Goal: Task Accomplishment & Management: Complete application form

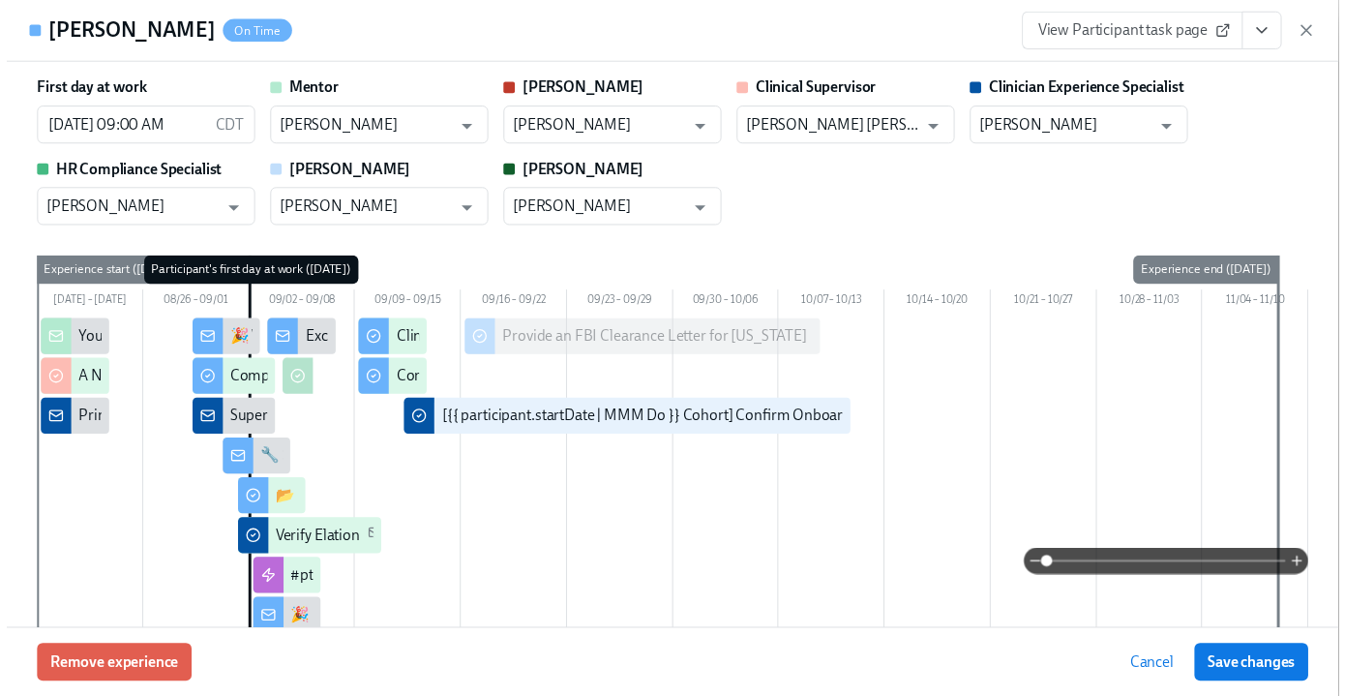
scroll to position [3189, 0]
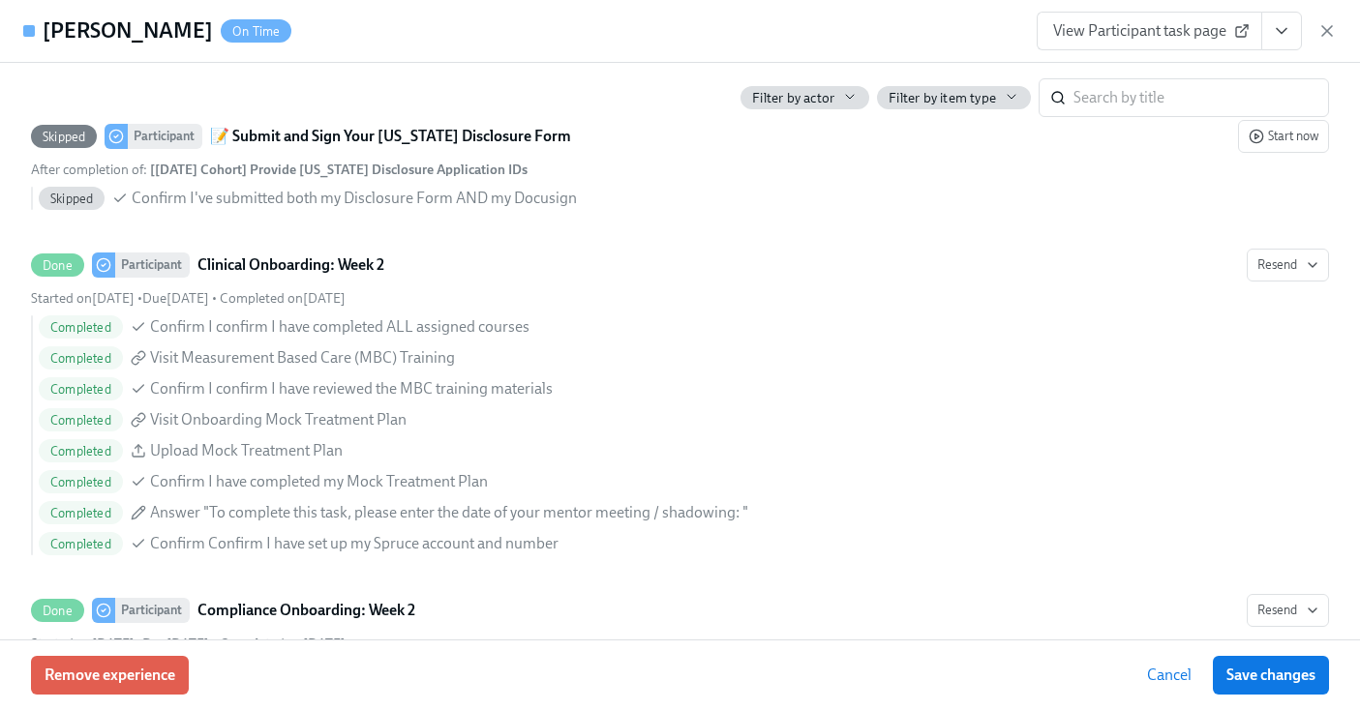
scroll to position [0, 12142]
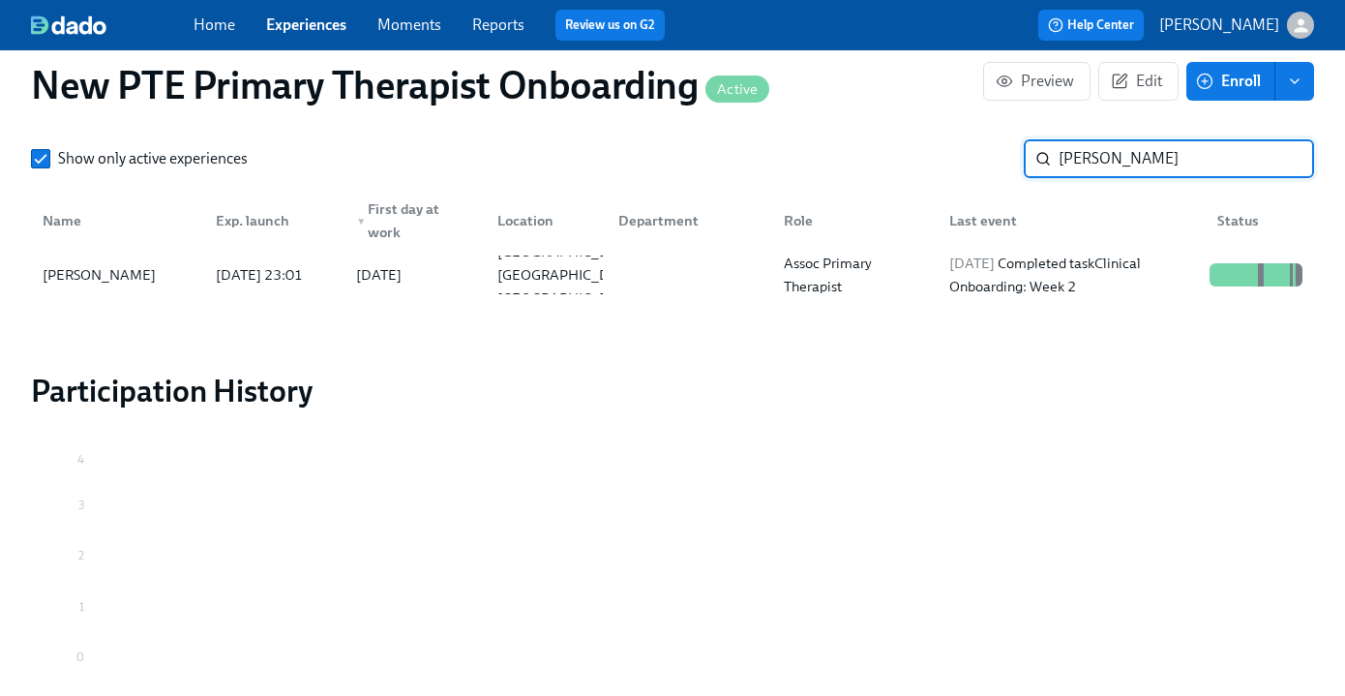
click at [1144, 155] on input "sarah" at bounding box center [1186, 158] width 255 height 39
type input "s"
type input "nicole le"
click at [124, 261] on div "Nicole Leung" at bounding box center [117, 274] width 165 height 39
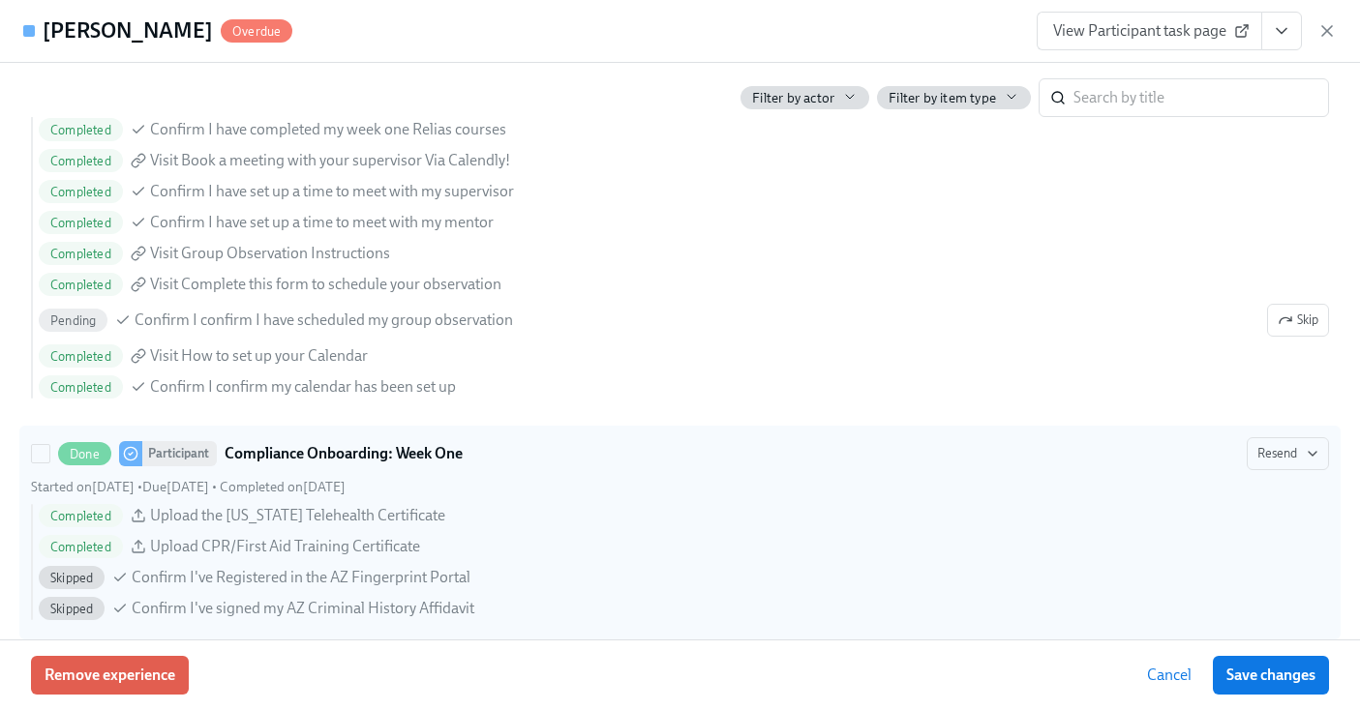
scroll to position [1965, 0]
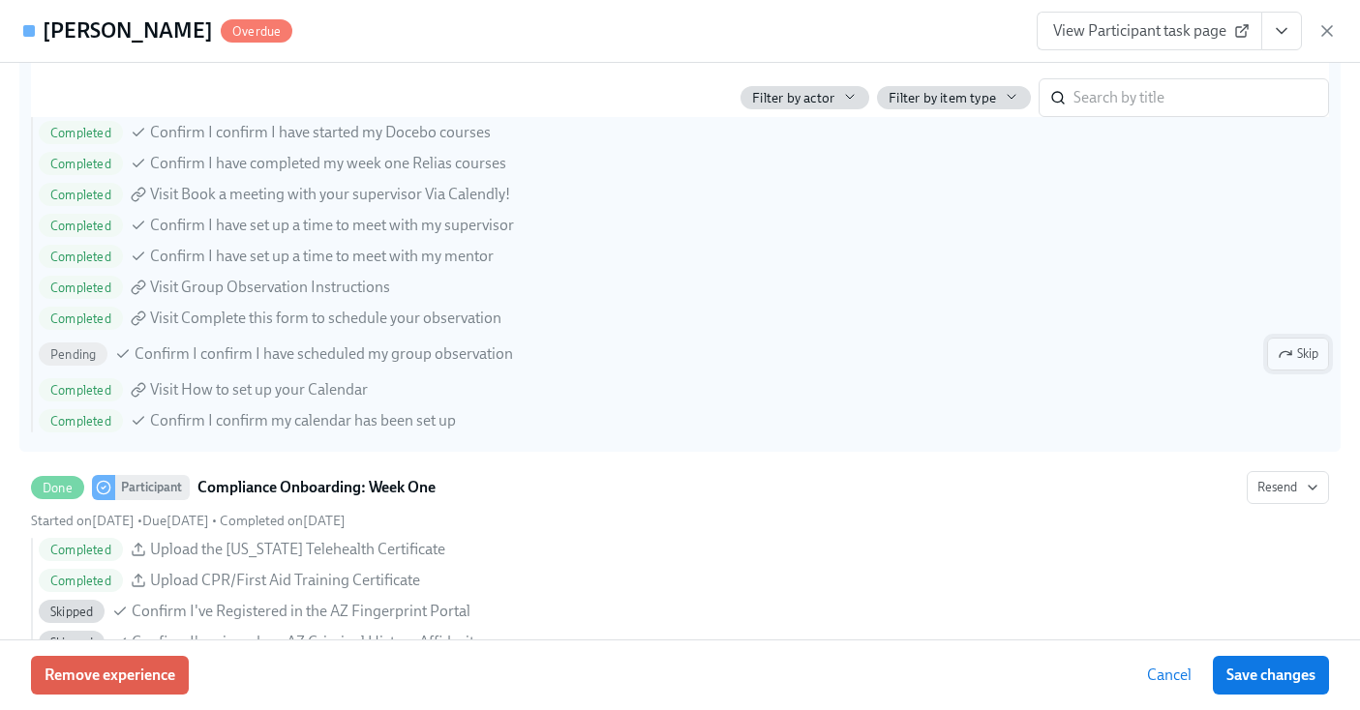
click at [1296, 350] on span "Skip" at bounding box center [1297, 354] width 41 height 19
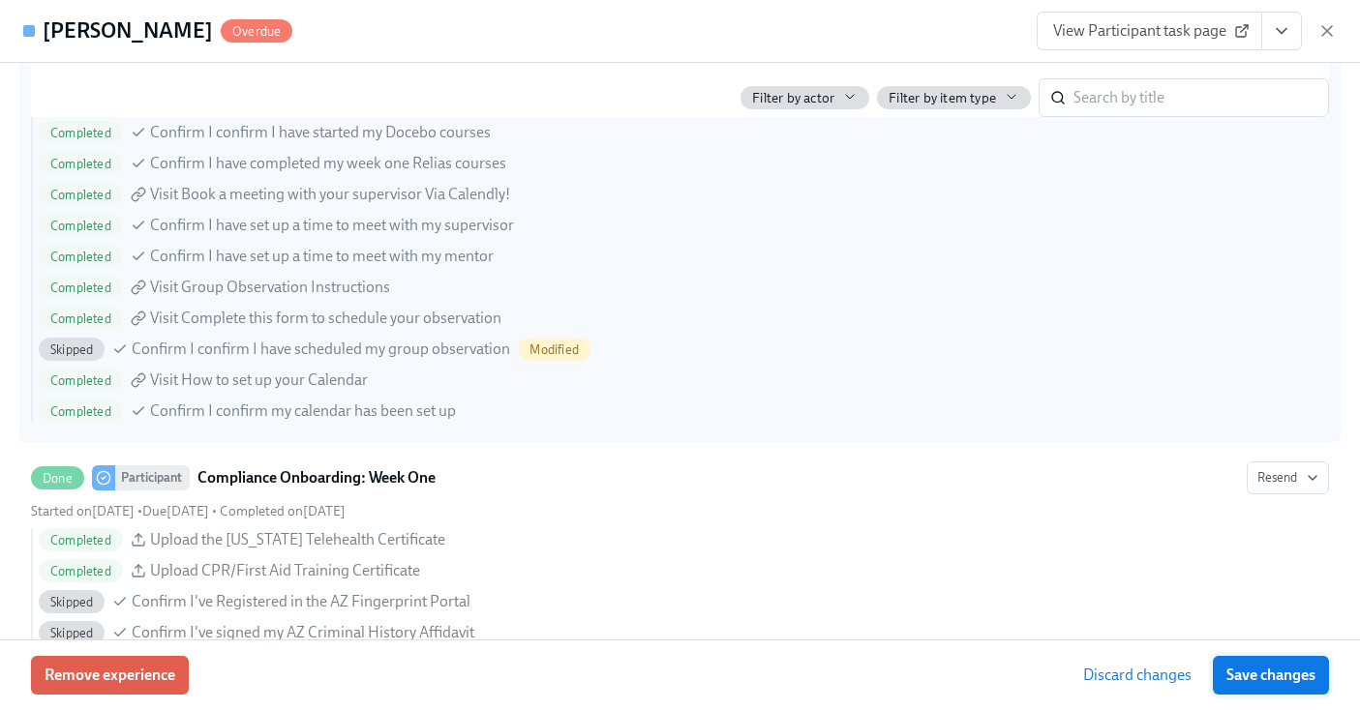
click at [1284, 673] on span "Save changes" at bounding box center [1270, 675] width 89 height 19
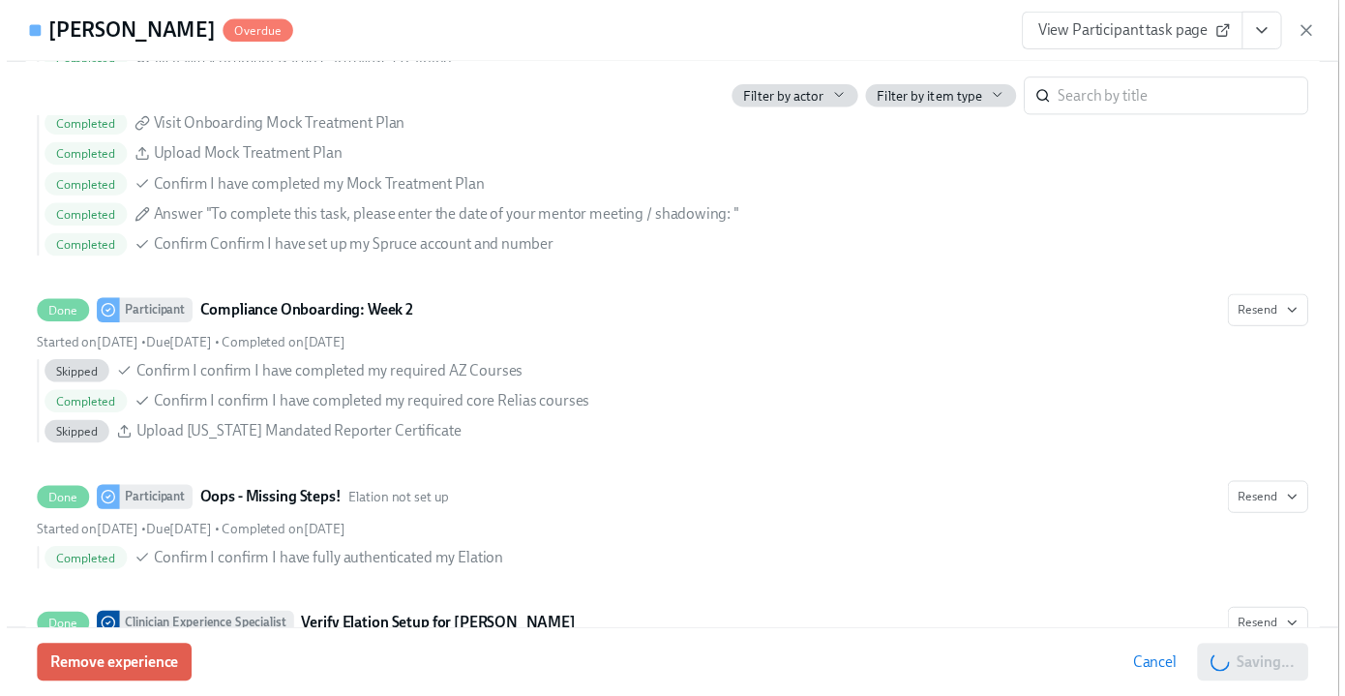
scroll to position [3503, 0]
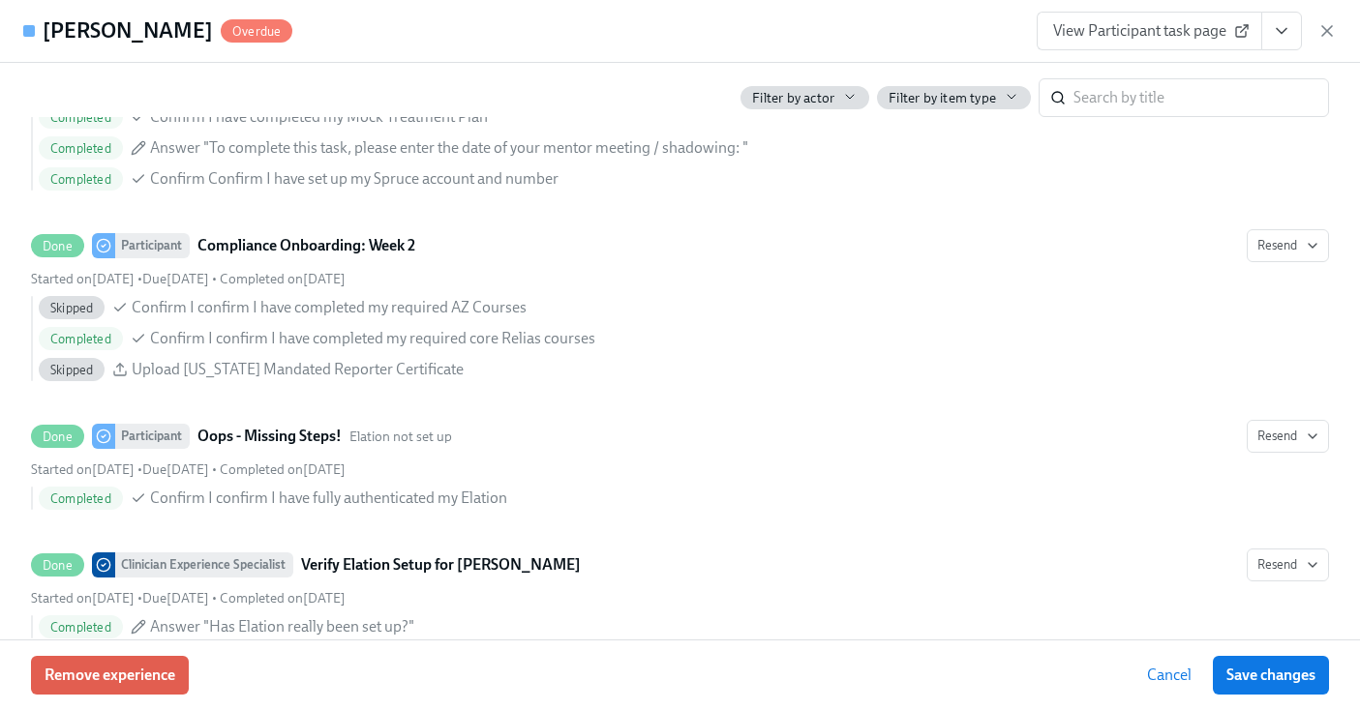
click at [1281, 31] on icon "View task page" at bounding box center [1281, 31] width 10 height 5
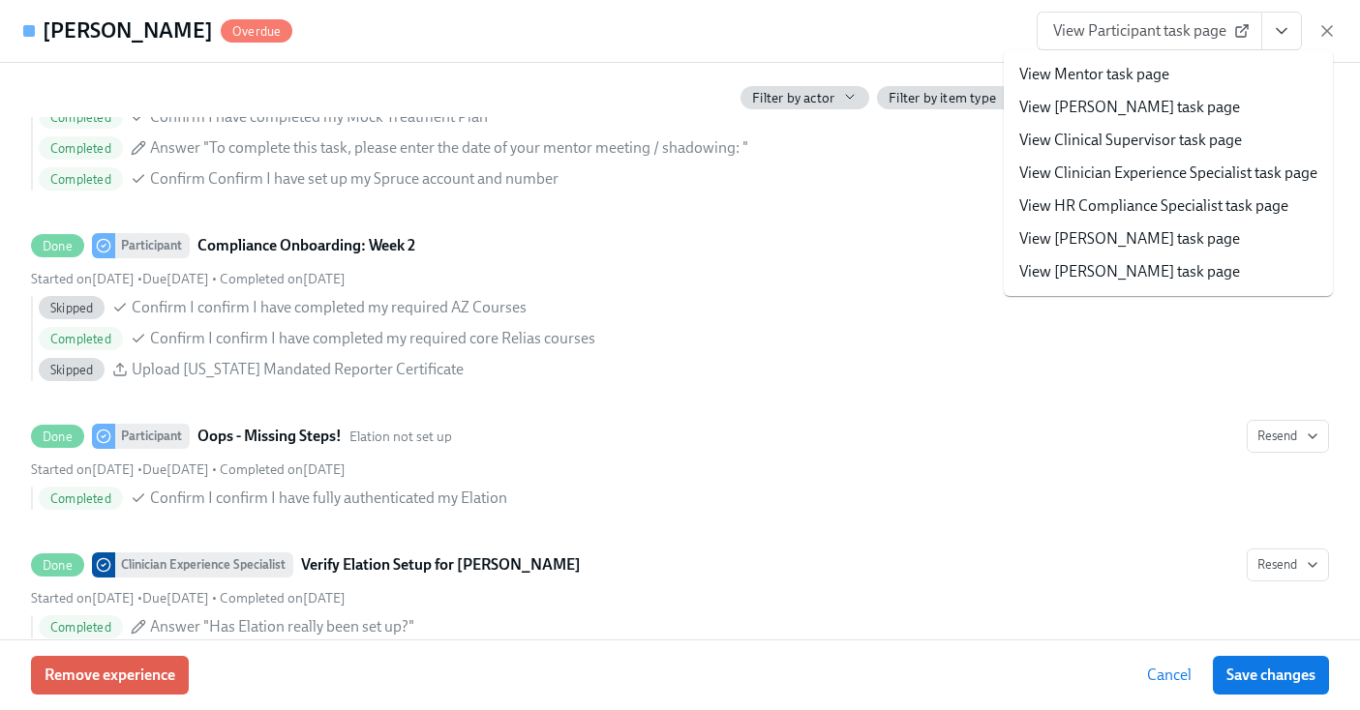
click at [1211, 170] on link "View Clinician Experience Specialist task page" at bounding box center [1168, 173] width 298 height 21
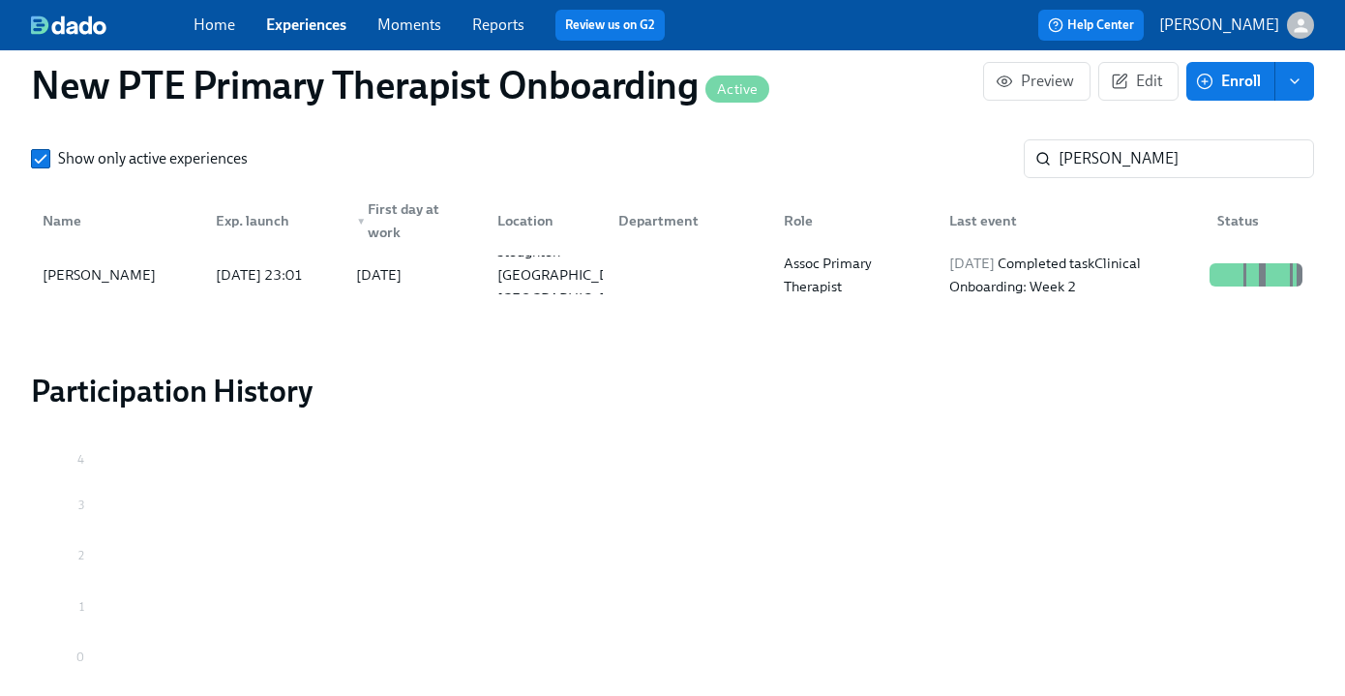
scroll to position [0, 12142]
click at [324, 28] on link "Experiences" at bounding box center [306, 24] width 80 height 18
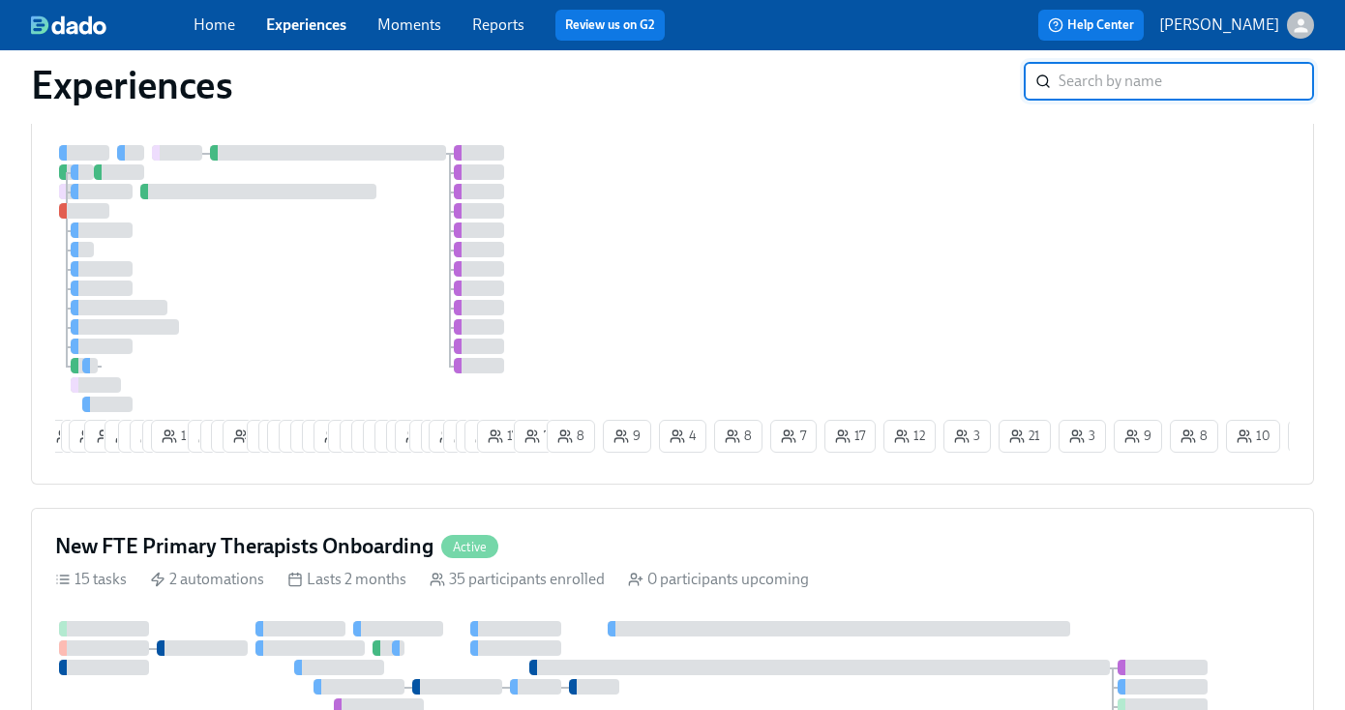
scroll to position [911, 0]
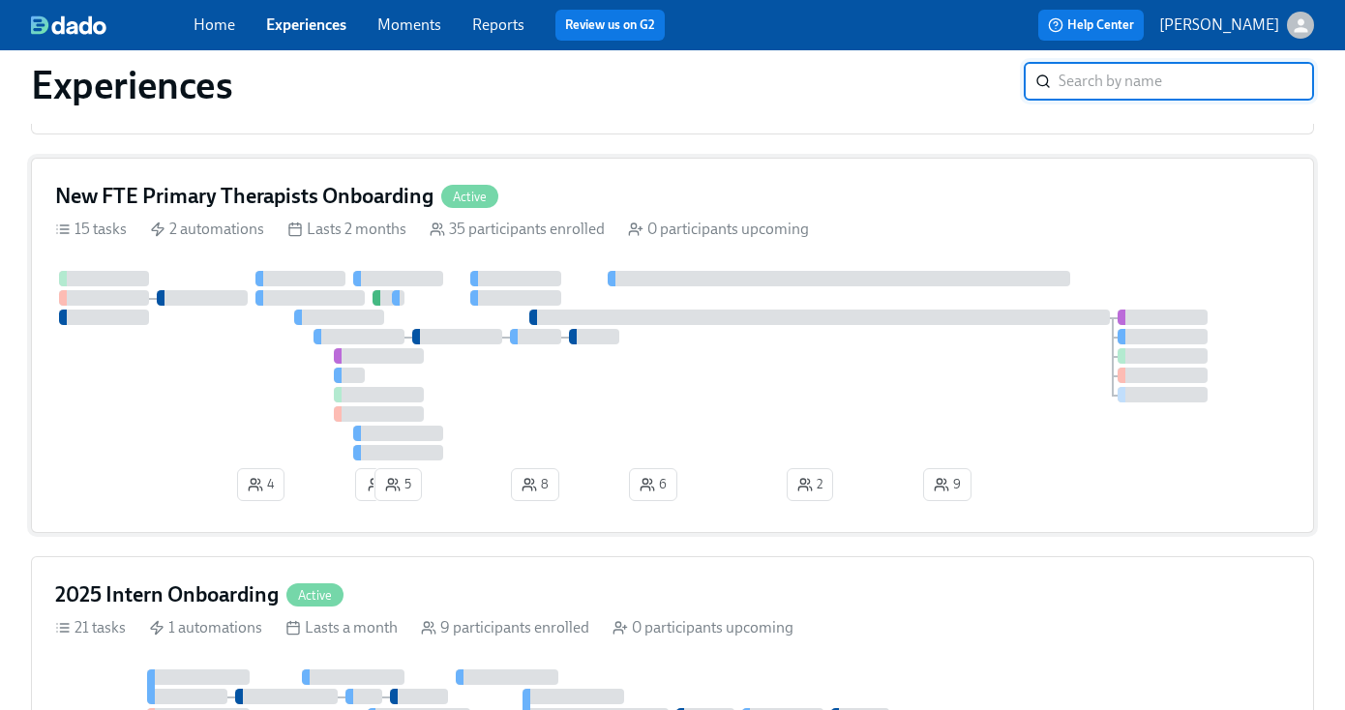
click at [709, 189] on div "New FTE Primary Therapists Onboarding Active 15 tasks 2 automations Lasts 2 mon…" at bounding box center [672, 345] width 1283 height 375
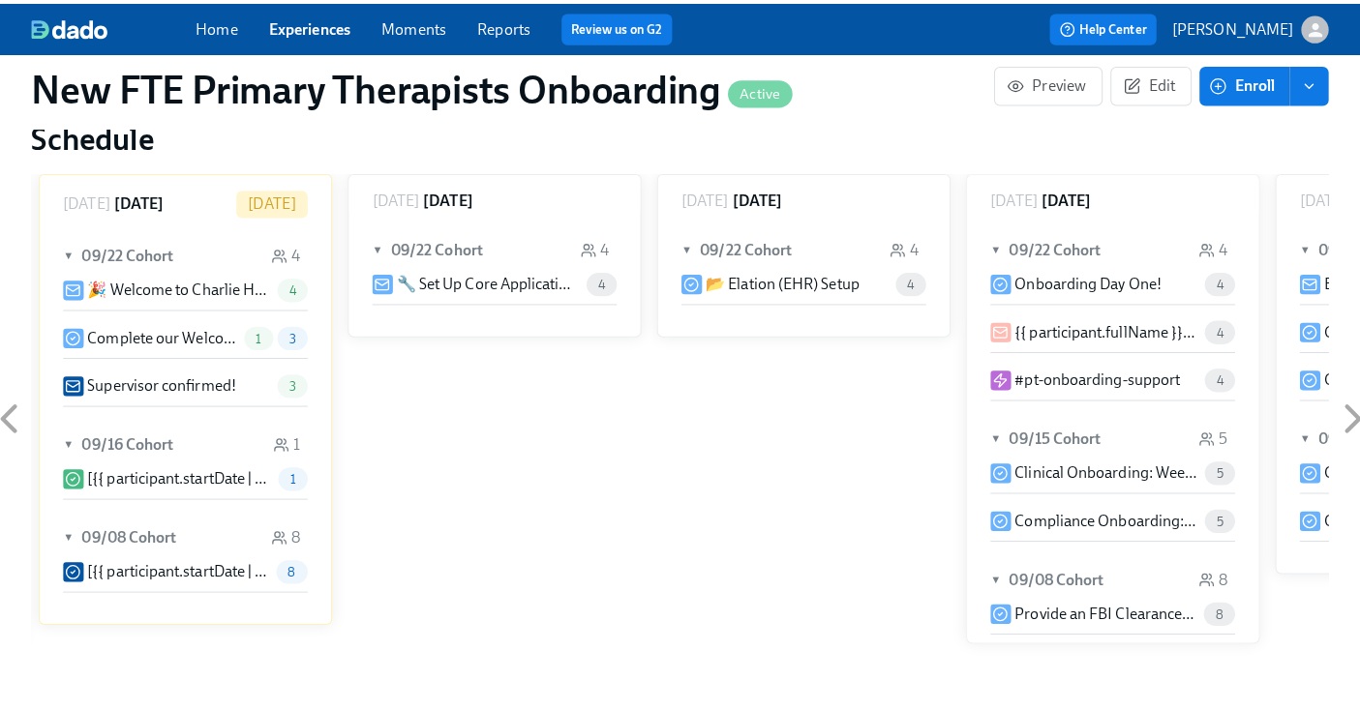
scroll to position [1789, 0]
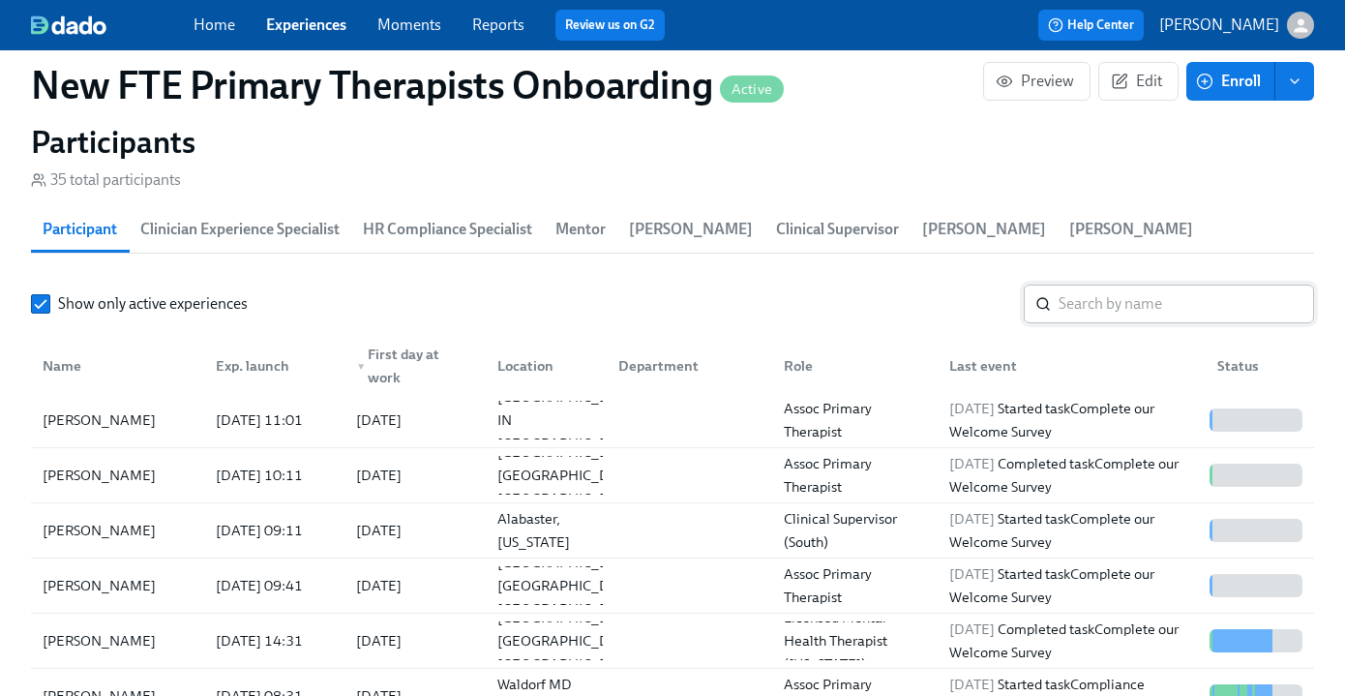
click at [1137, 304] on input "search" at bounding box center [1186, 304] width 255 height 39
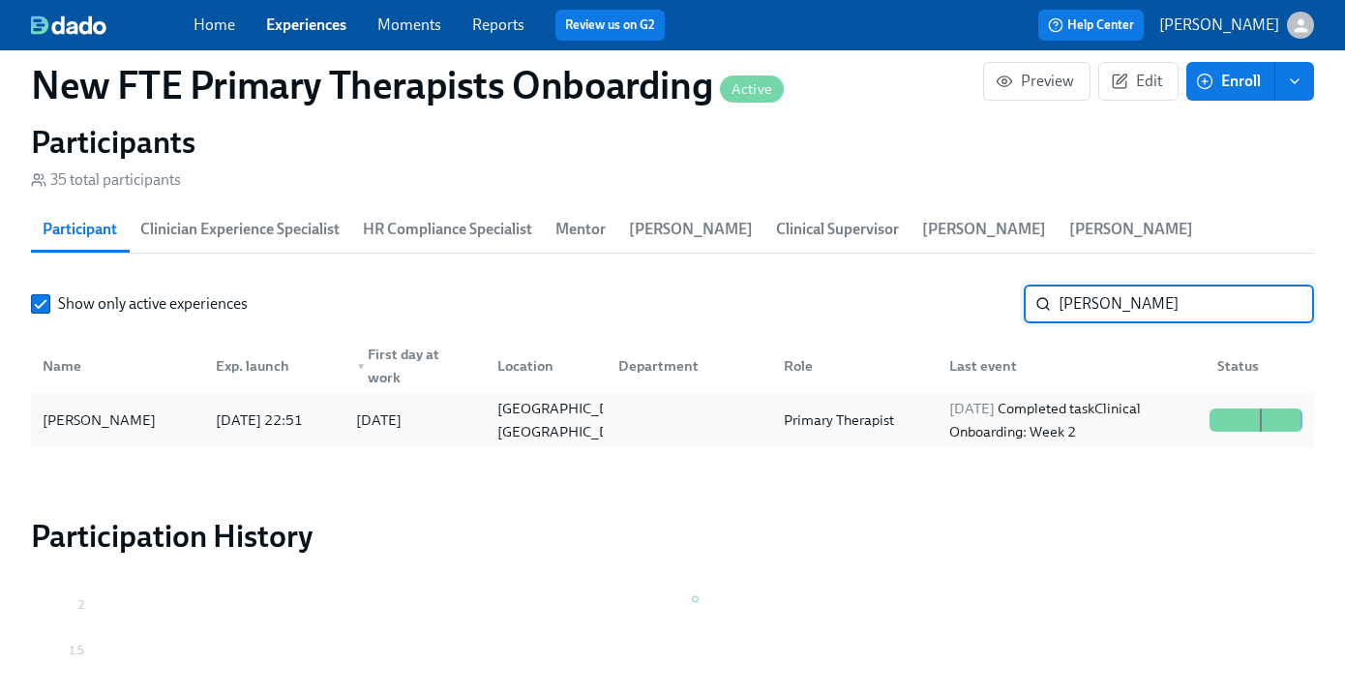
type input "andrea fer"
click at [197, 401] on div "[PERSON_NAME]" at bounding box center [117, 420] width 165 height 39
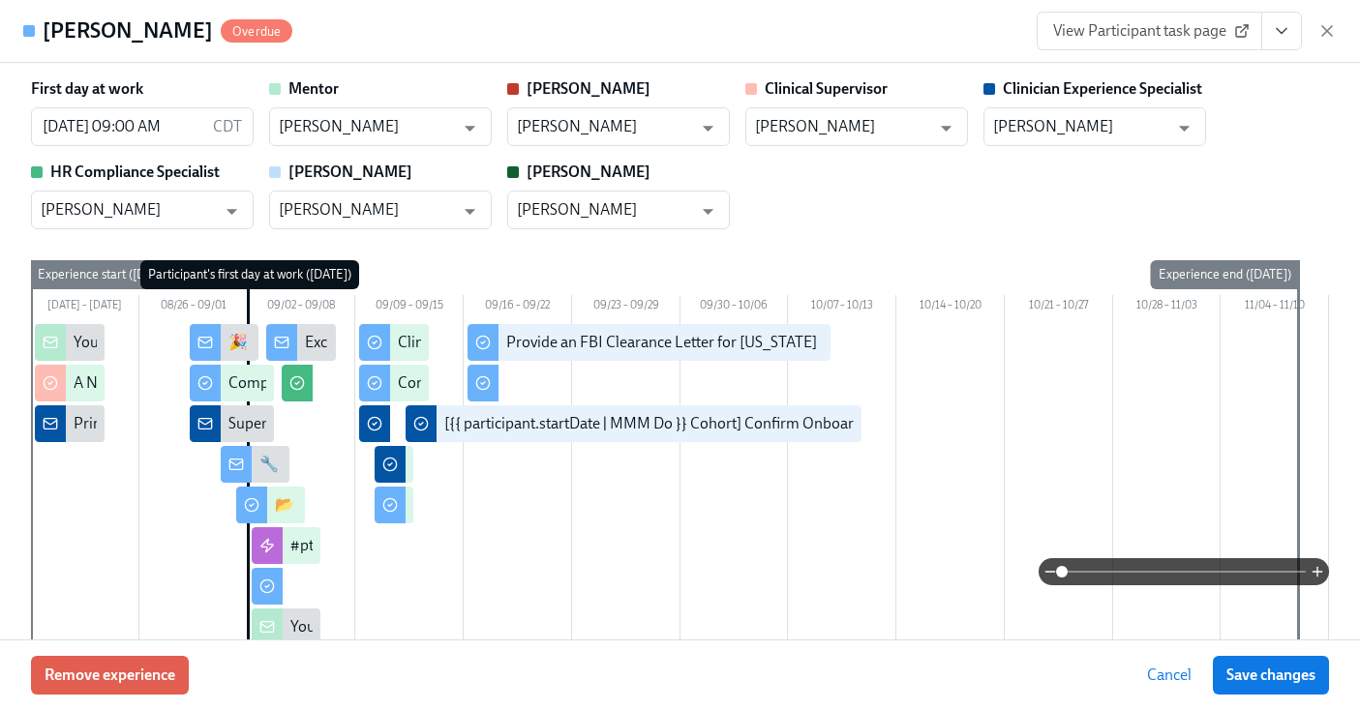
click at [1278, 37] on icon "View task page" at bounding box center [1281, 30] width 19 height 19
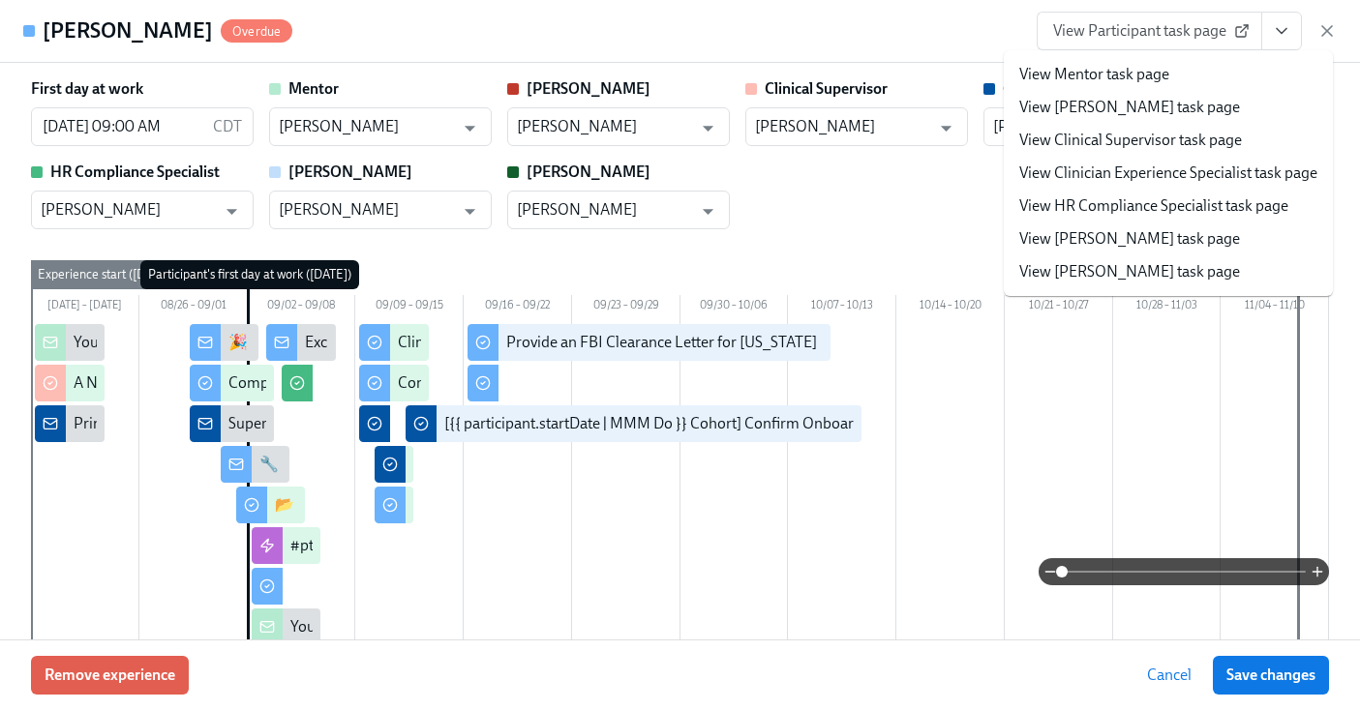
scroll to position [0, 12768]
click at [1184, 176] on link "View Clinician Experience Specialist task page" at bounding box center [1168, 173] width 298 height 21
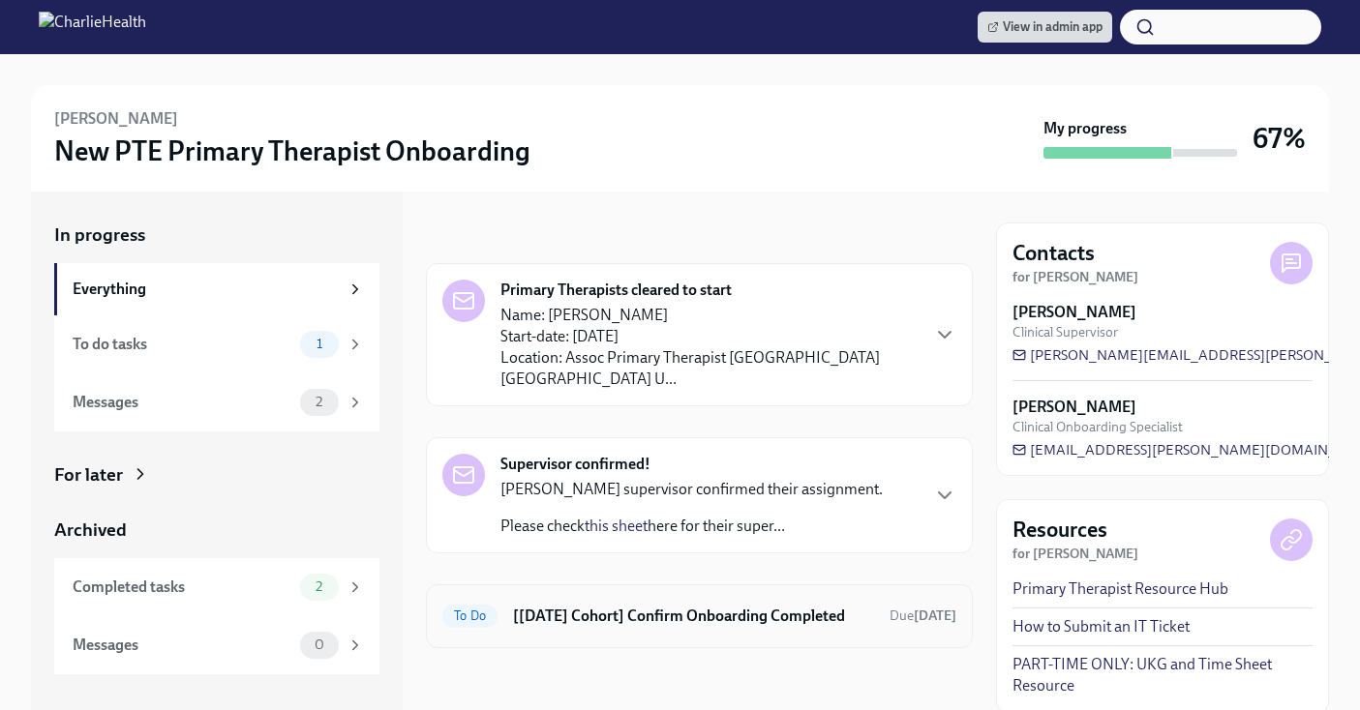
click at [617, 606] on h6 "[[DATE] Cohort] Confirm Onboarding Completed" at bounding box center [693, 616] width 361 height 21
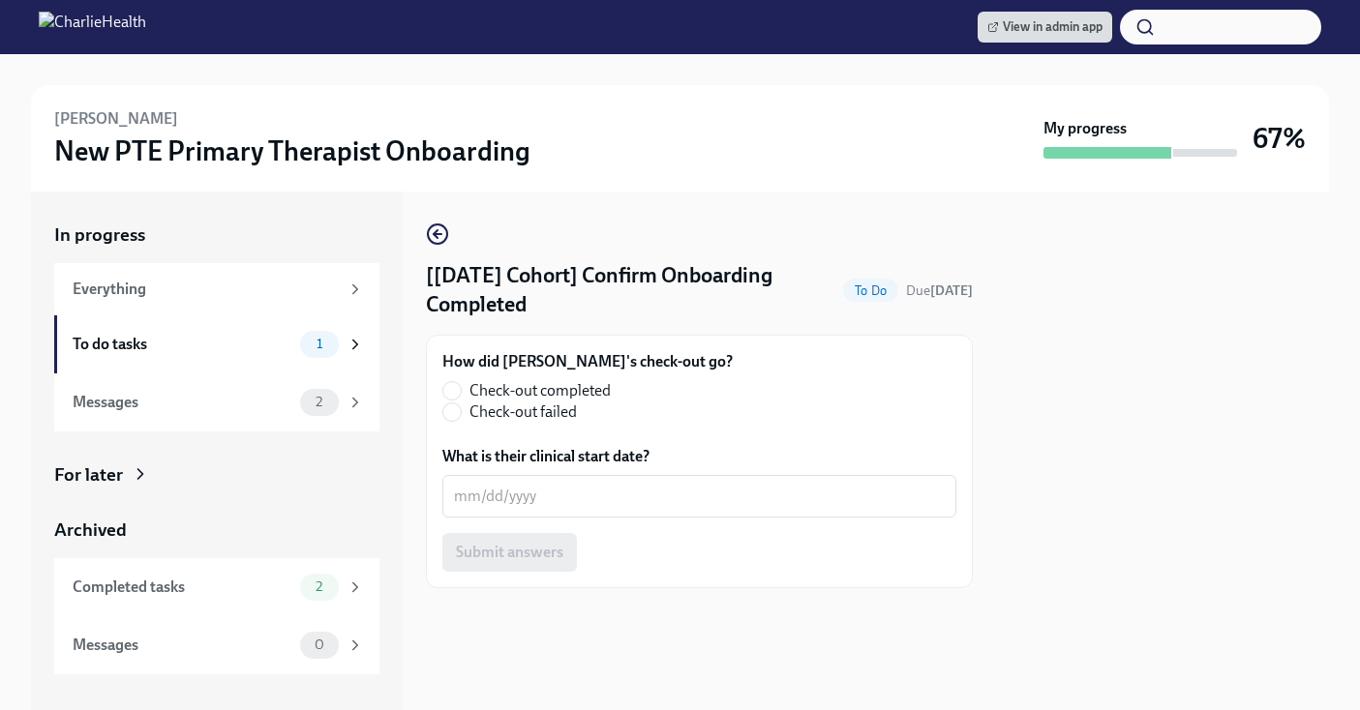
click at [466, 392] on label "Check-out completed" at bounding box center [579, 390] width 275 height 21
click at [461, 392] on input "Check-out completed" at bounding box center [451, 390] width 17 height 17
radio input "true"
click at [562, 498] on textarea "What is their clinical start date?" at bounding box center [699, 496] width 491 height 23
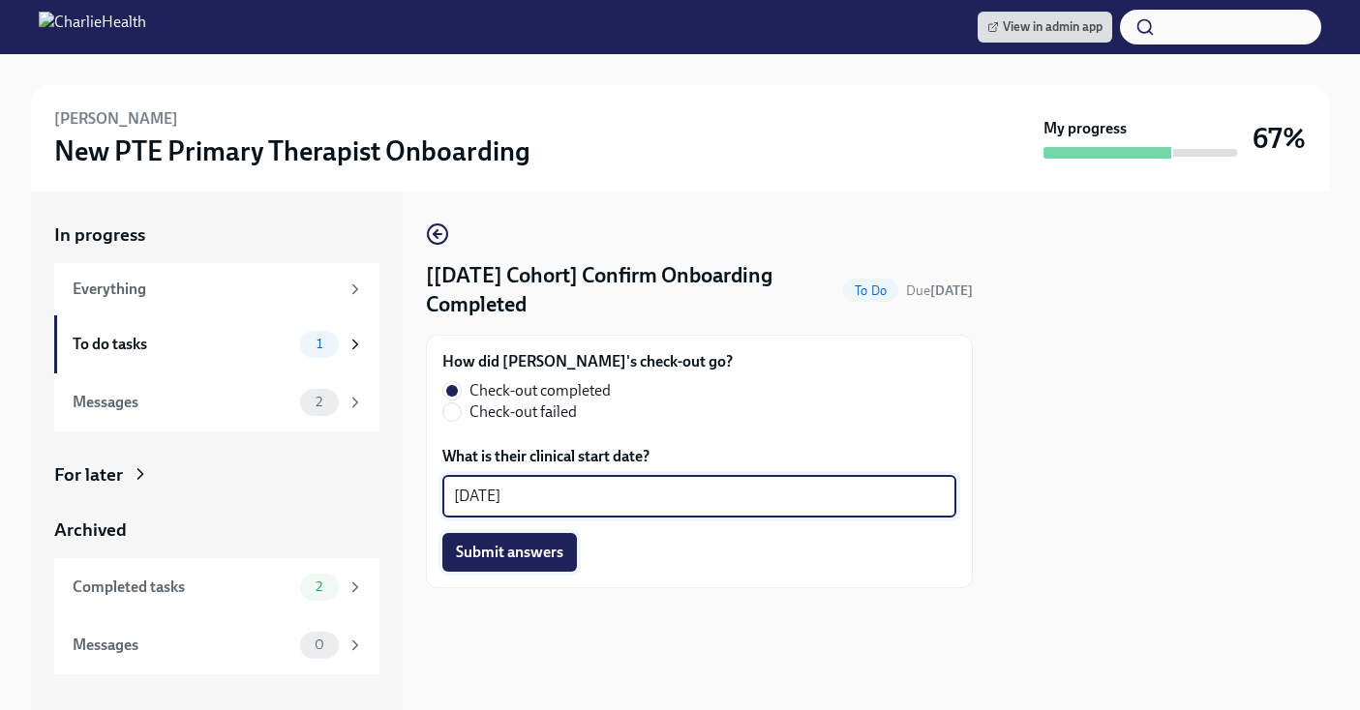
type textarea "09/18/2025"
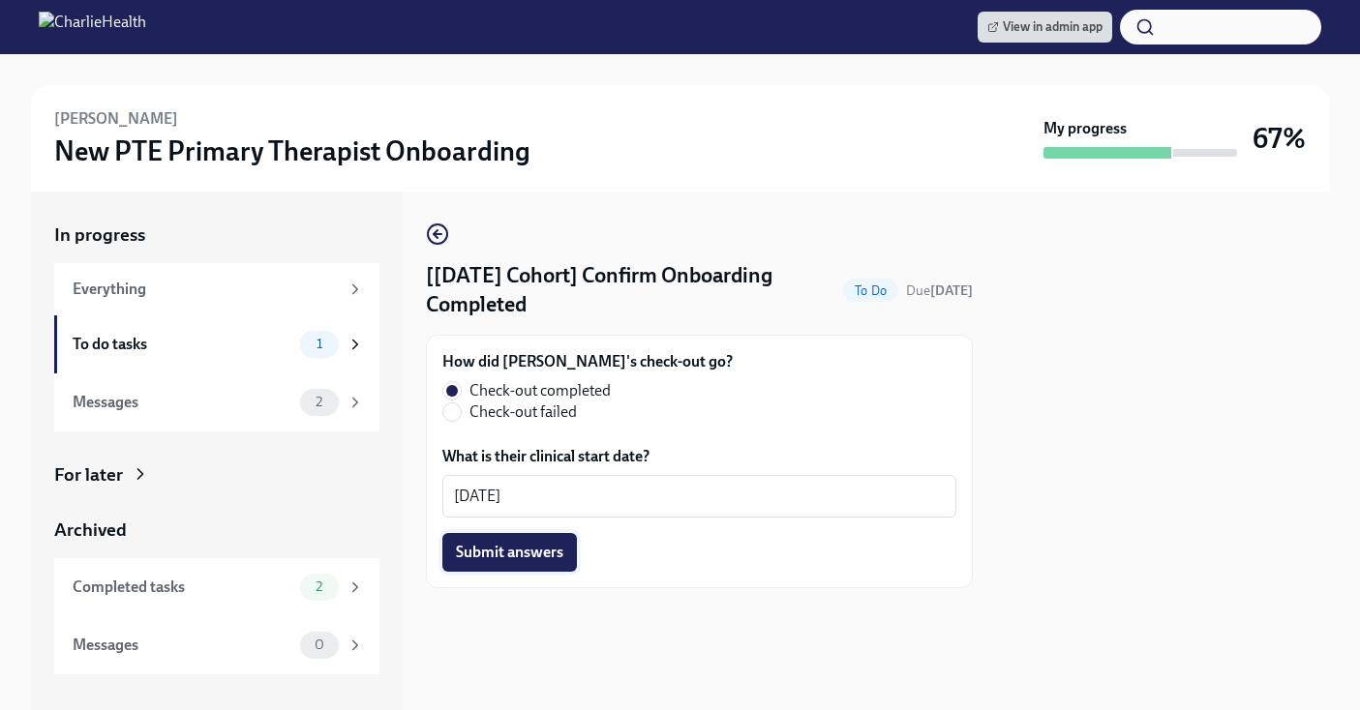
click at [523, 560] on span "Submit answers" at bounding box center [509, 552] width 107 height 19
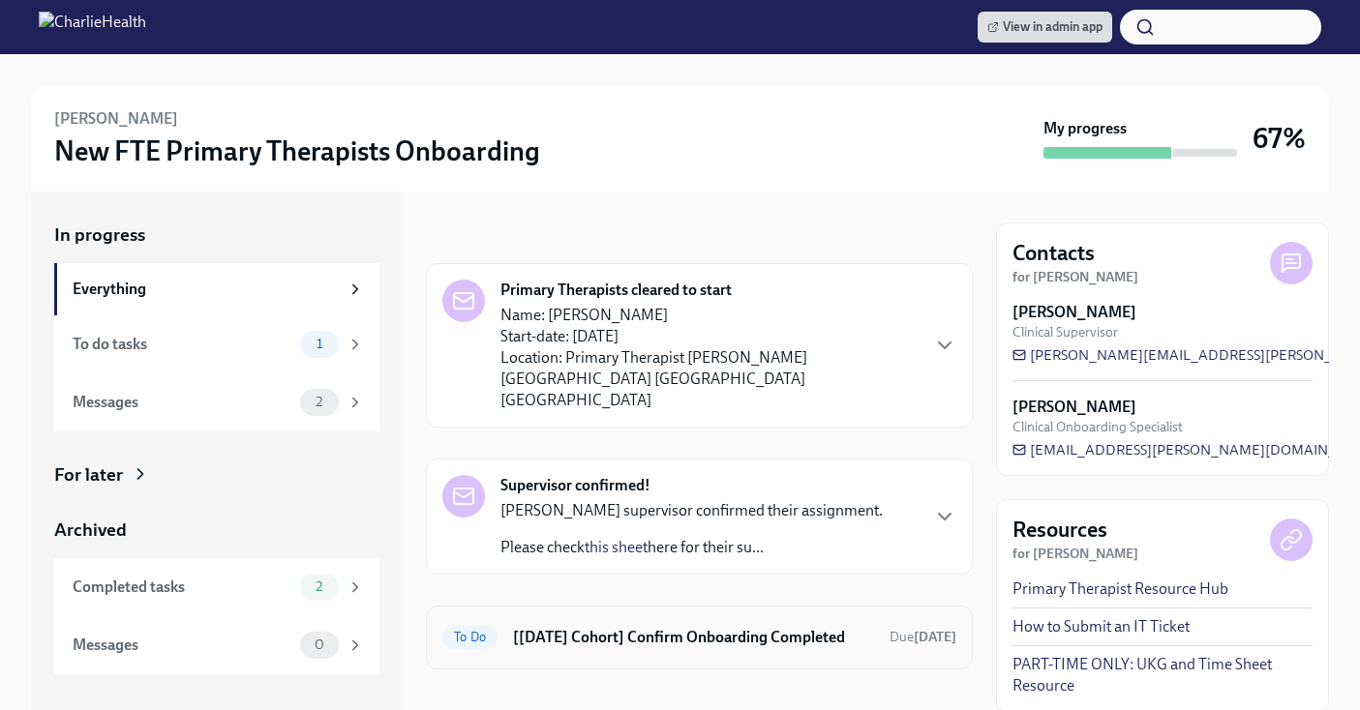
click at [781, 627] on h6 "[[DATE] Cohort] Confirm Onboarding Completed" at bounding box center [693, 637] width 361 height 21
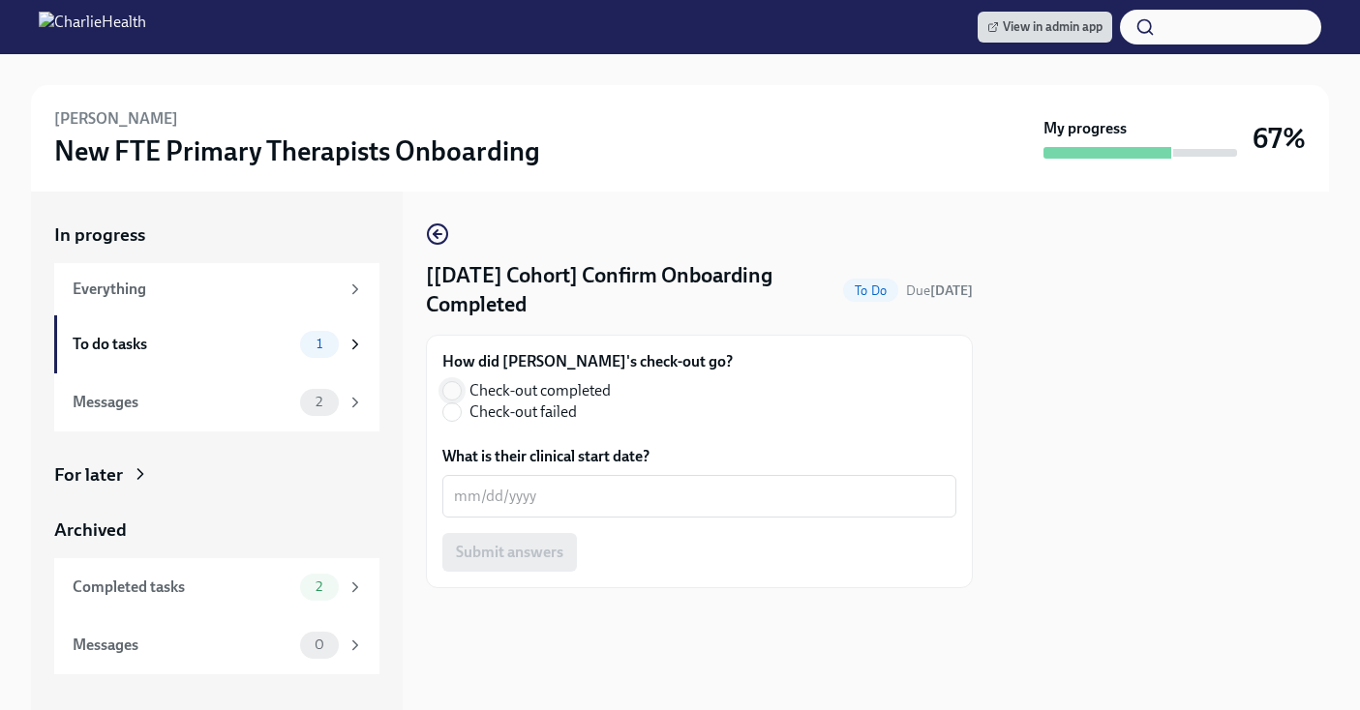
click at [444, 392] on input "Check-out completed" at bounding box center [451, 390] width 17 height 17
radio input "true"
click at [546, 481] on div "x ​" at bounding box center [699, 496] width 514 height 43
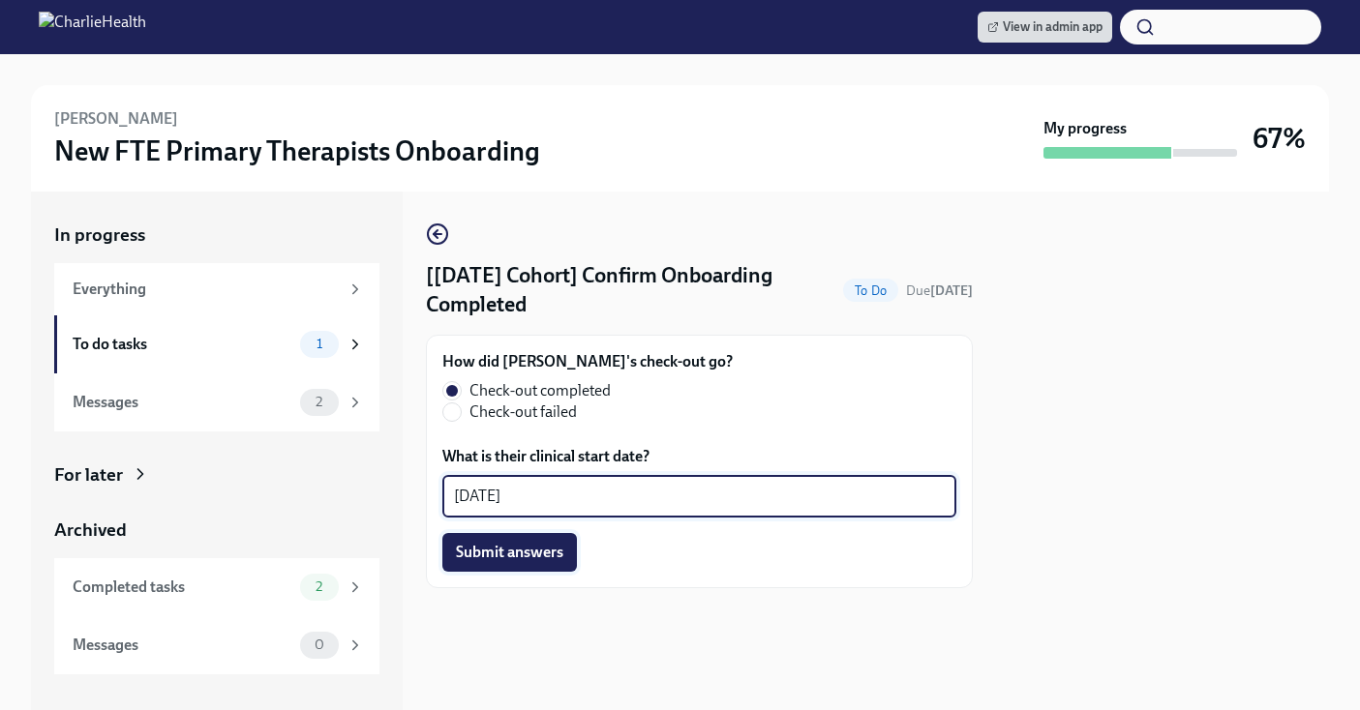
type textarea "[DATE]"
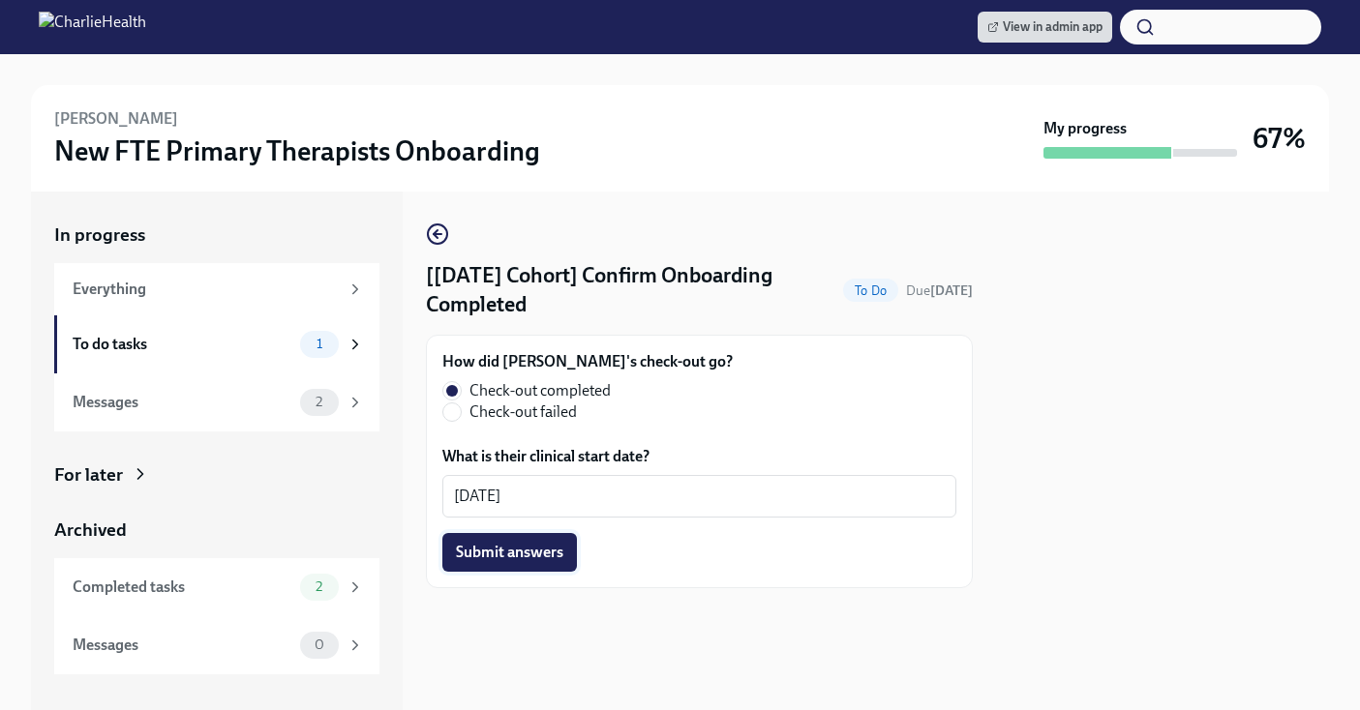
click at [523, 560] on span "Submit answers" at bounding box center [509, 552] width 107 height 19
